Goal: Communication & Community: Answer question/provide support

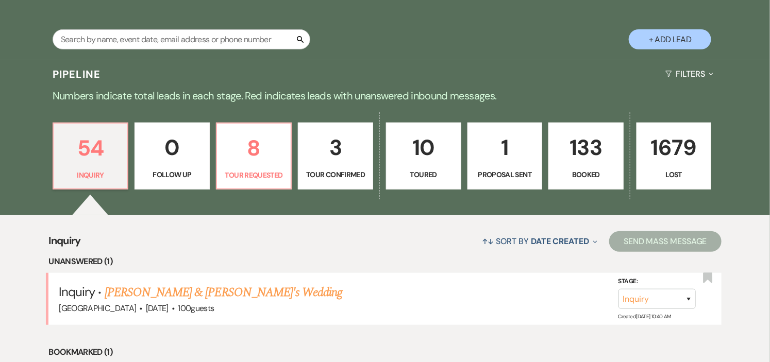
scroll to position [229, 0]
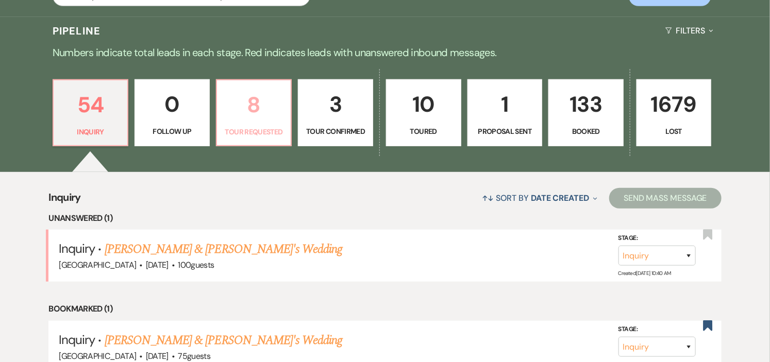
click at [250, 132] on p "Tour Requested" at bounding box center [254, 131] width 62 height 11
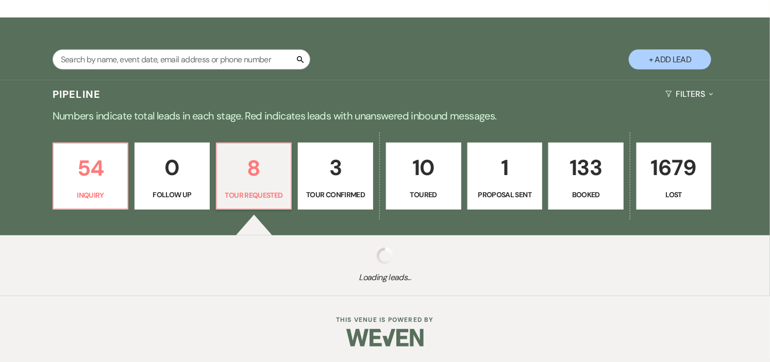
select select "2"
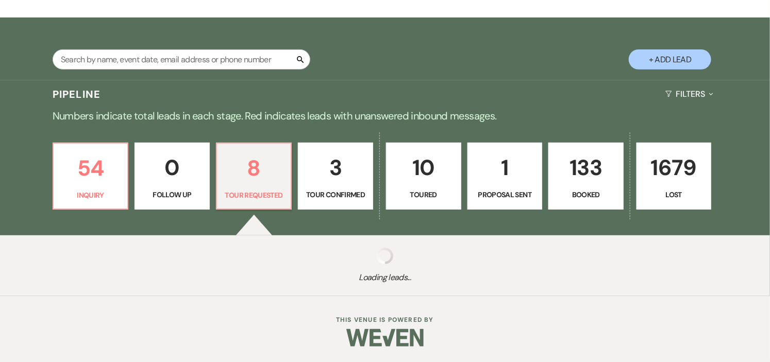
select select "2"
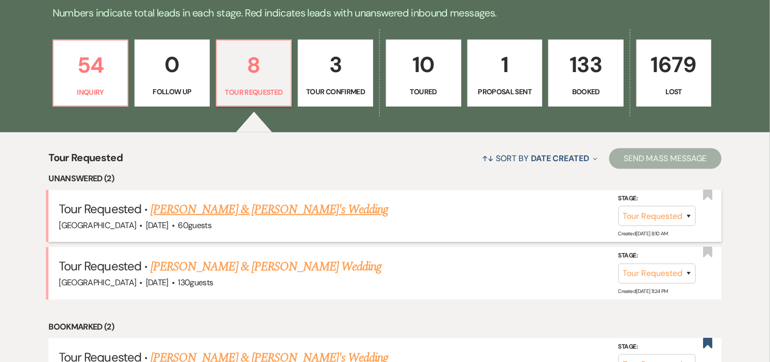
scroll to position [172, 0]
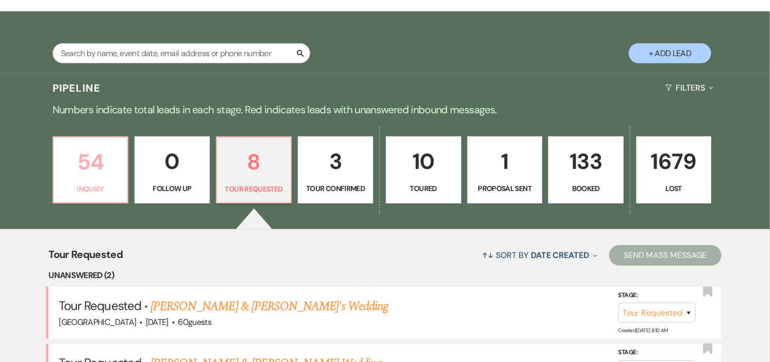
click at [91, 177] on p "54" at bounding box center [91, 162] width 62 height 35
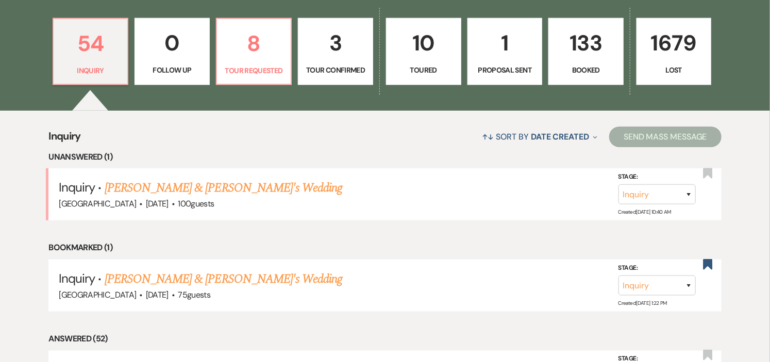
scroll to position [343, 0]
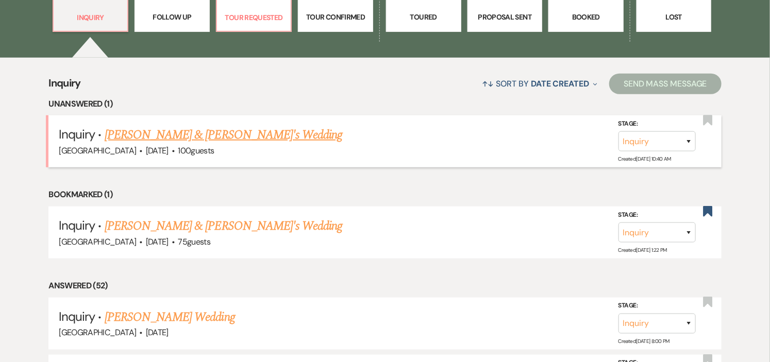
click at [195, 135] on link "[PERSON_NAME] & [PERSON_NAME]'s Wedding" at bounding box center [224, 135] width 238 height 19
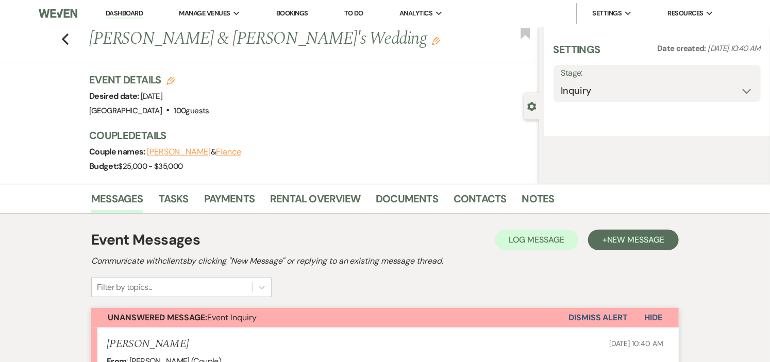
select select "5"
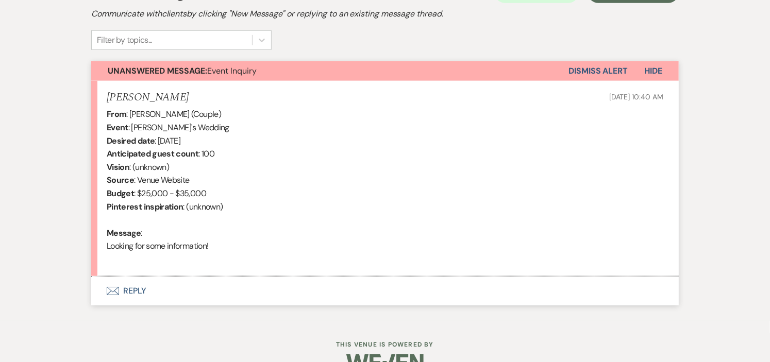
scroll to position [347, 0]
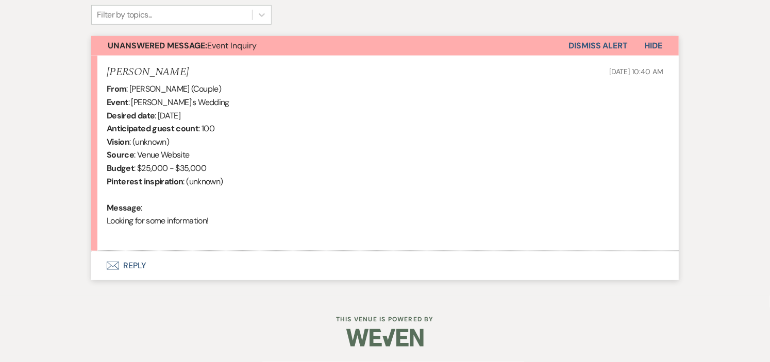
click at [127, 264] on button "Envelope Reply" at bounding box center [384, 265] width 587 height 29
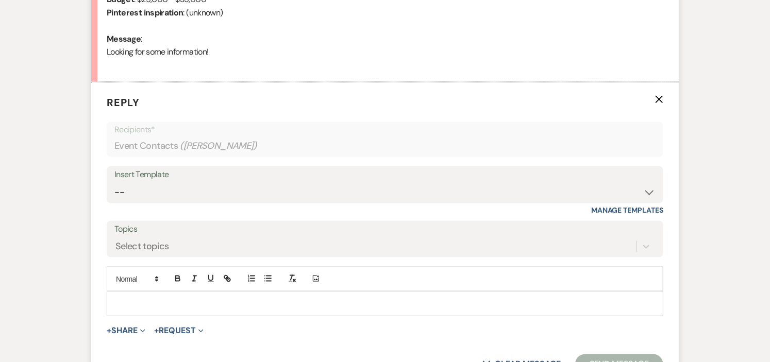
scroll to position [524, 0]
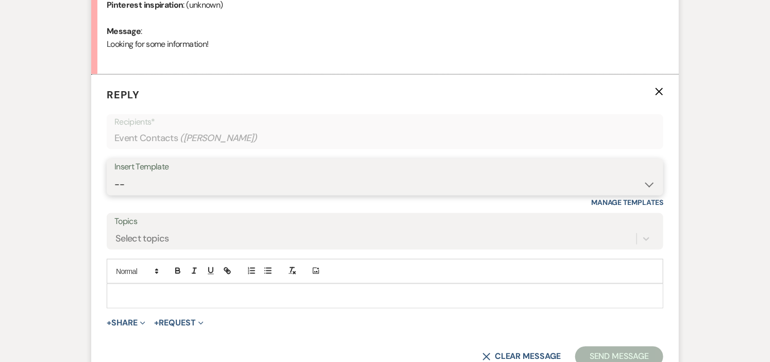
click at [651, 178] on select "-- Weven Planning Portal Introduction (Booked Events) Initial Inquiry Response …" at bounding box center [384, 185] width 541 height 20
click at [645, 182] on select "-- Weven Planning Portal Introduction (Booked Events) Initial Inquiry Response …" at bounding box center [384, 185] width 541 height 20
select select "6169"
click at [114, 175] on select "-- Weven Planning Portal Introduction (Booked Events) Initial Inquiry Response …" at bounding box center [384, 185] width 541 height 20
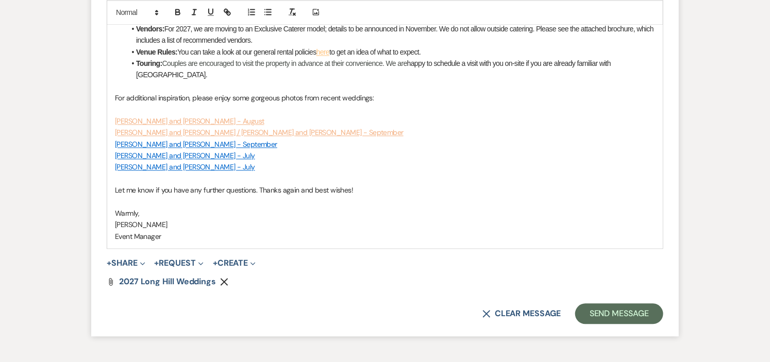
scroll to position [964, 0]
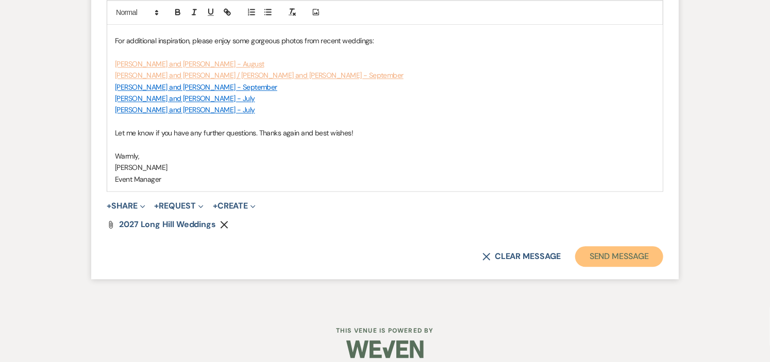
click at [605, 246] on button "Send Message" at bounding box center [619, 256] width 88 height 21
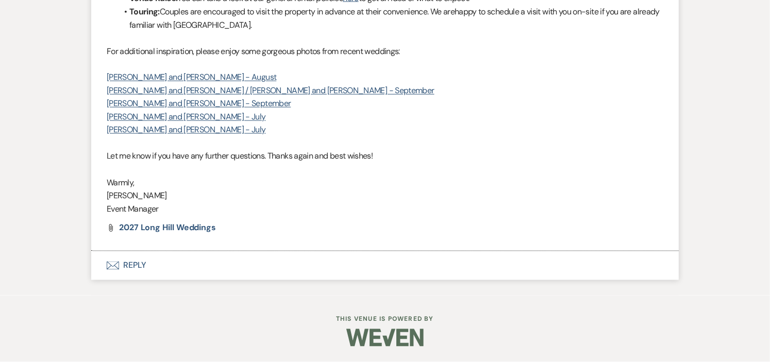
scroll to position [802, 0]
